Goal: Task Accomplishment & Management: Manage account settings

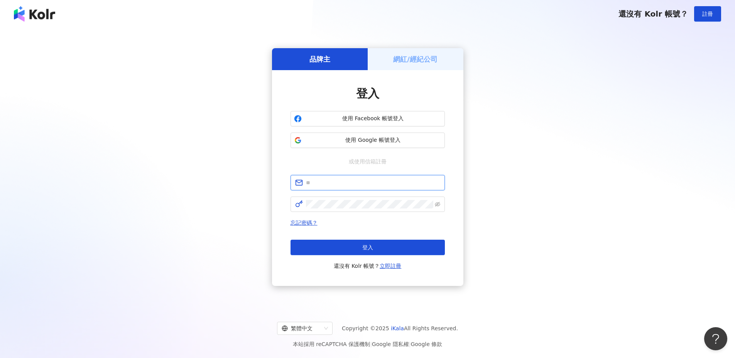
click at [358, 185] on input "text" at bounding box center [373, 183] width 134 height 8
type input "**********"
click button "登入" at bounding box center [367, 247] width 154 height 15
